Goal: Find contact information: Obtain details needed to contact an individual or organization

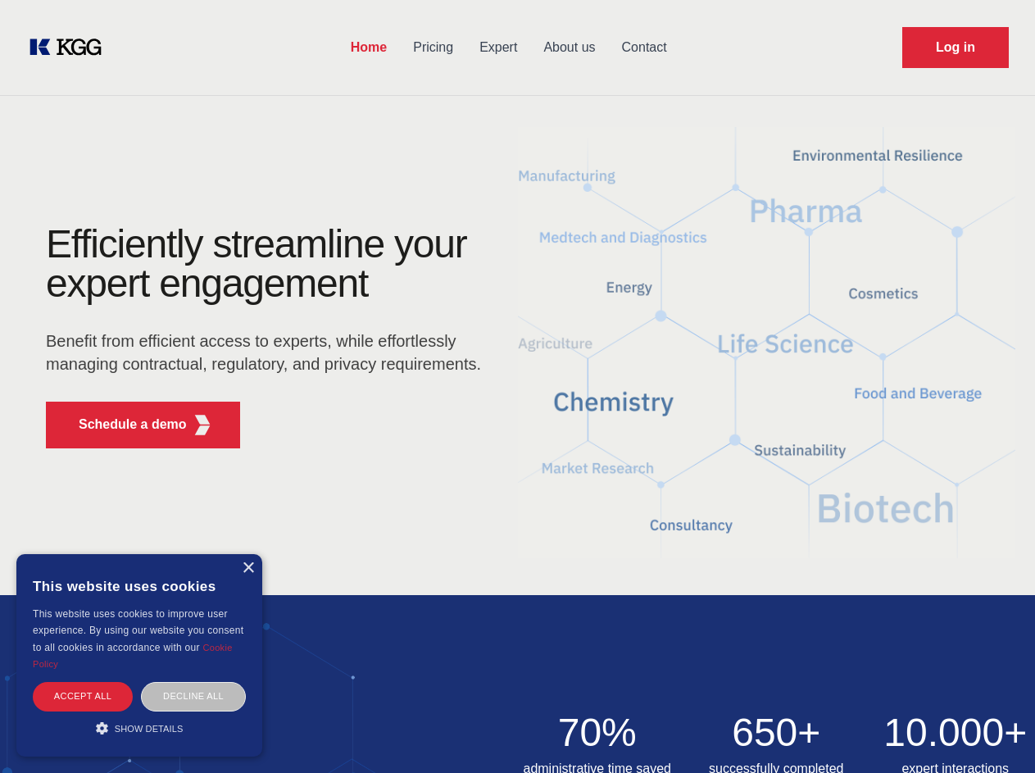
click at [517, 386] on div "Efficiently streamline your expert engagement Benefit from efficient access to …" at bounding box center [269, 343] width 498 height 237
click at [123, 425] on p "Schedule a demo" at bounding box center [133, 425] width 108 height 20
click at [248, 568] on div "× This website uses cookies This website uses cookies to improve user experienc…" at bounding box center [139, 655] width 246 height 202
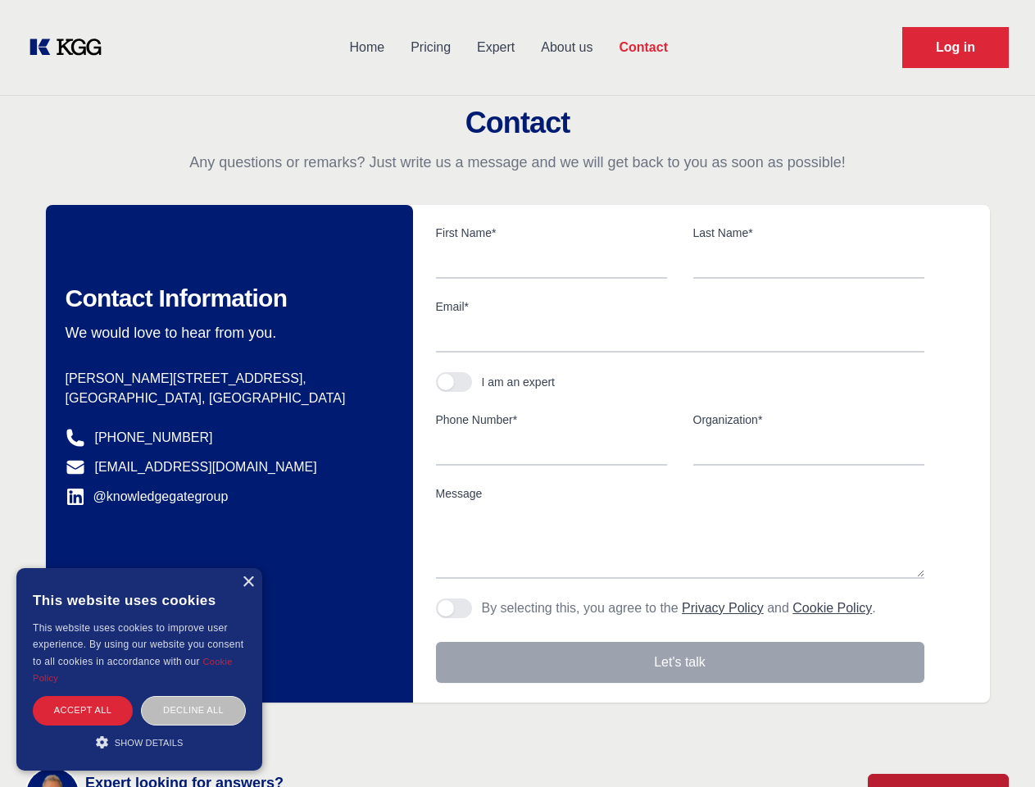
click at [83, 696] on div "Accept all" at bounding box center [83, 710] width 100 height 29
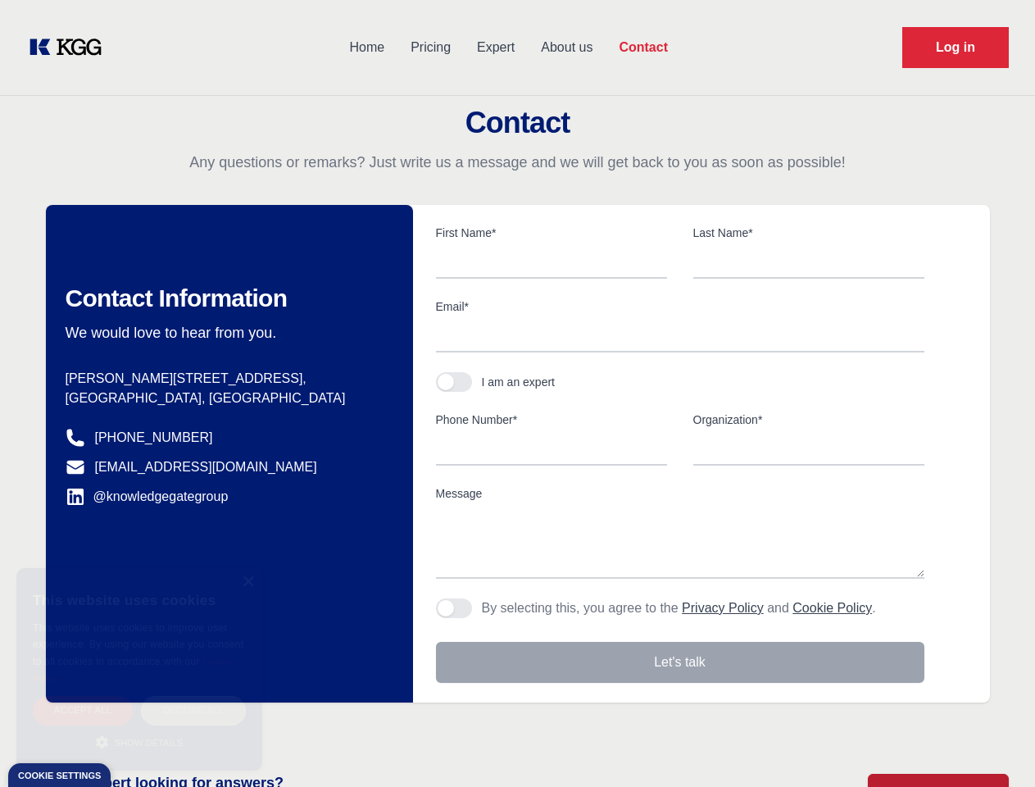
click at [193, 696] on div "Decline all" at bounding box center [193, 710] width 105 height 29
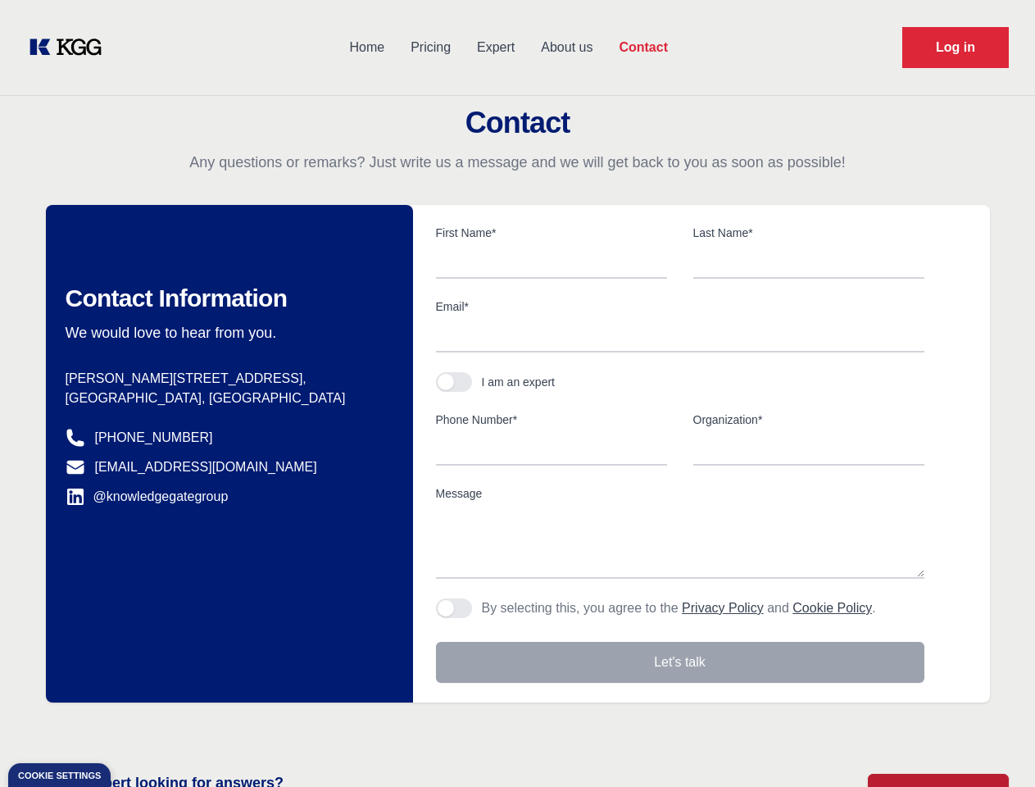
click at [139, 728] on main "Contact Any questions or remarks? Just write us a message and we will get back …" at bounding box center [517, 426] width 1035 height 853
